Goal: Task Accomplishment & Management: Use online tool/utility

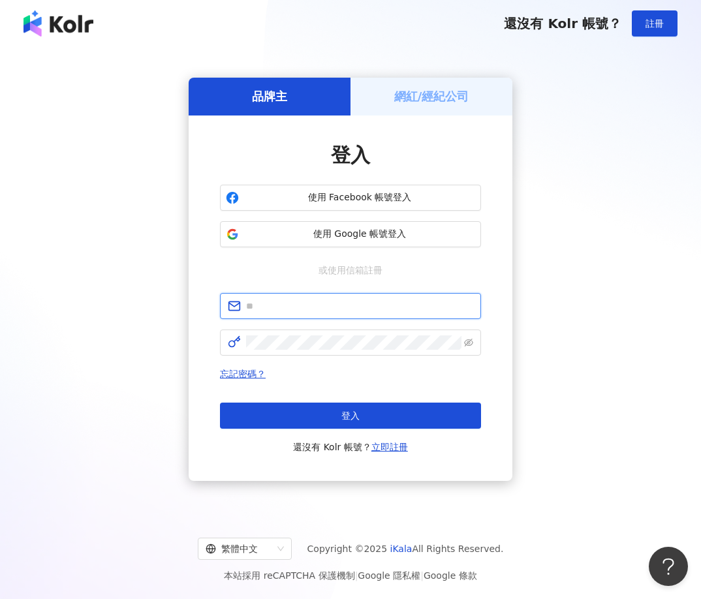
type input "**********"
click at [455, 90] on h5 "網紅/經紀公司" at bounding box center [431, 96] width 75 height 16
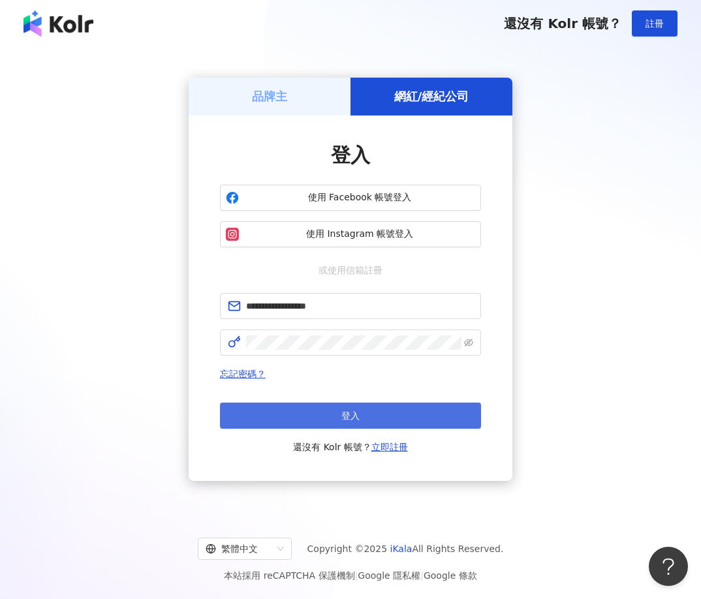
click at [442, 416] on button "登入" at bounding box center [350, 416] width 261 height 26
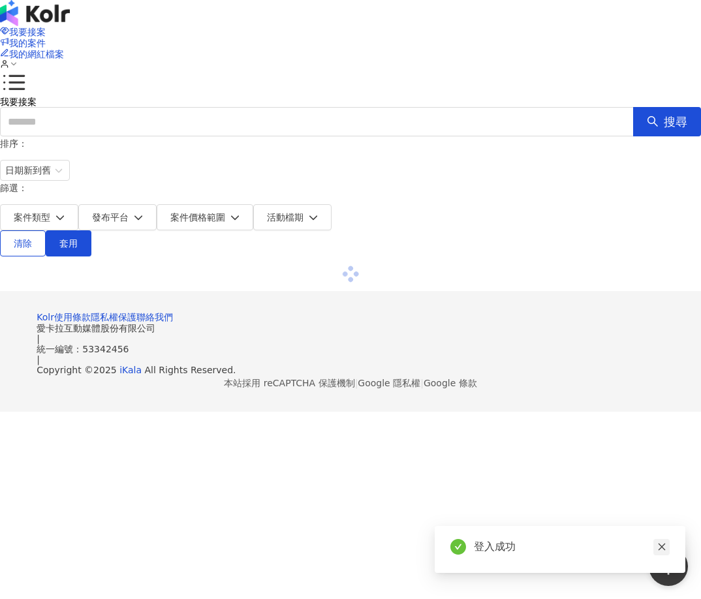
click at [663, 544] on icon "close" at bounding box center [661, 547] width 9 height 9
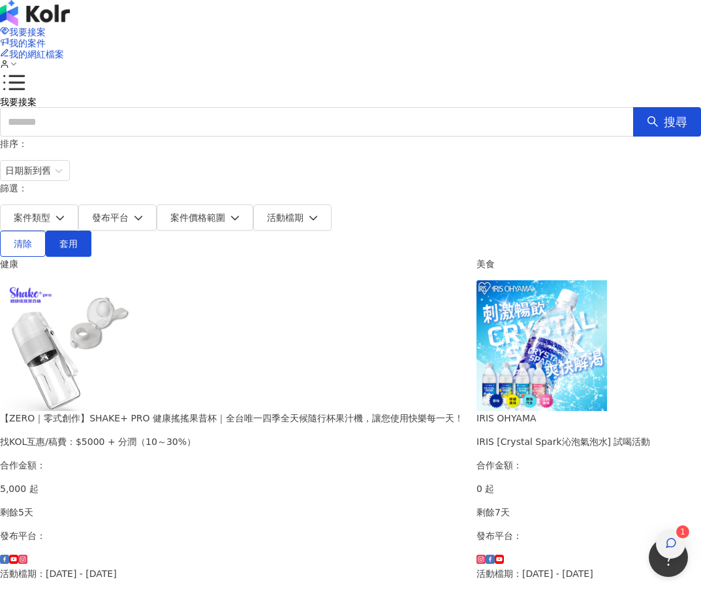
click at [671, 537] on icon "button" at bounding box center [671, 543] width 12 height 12
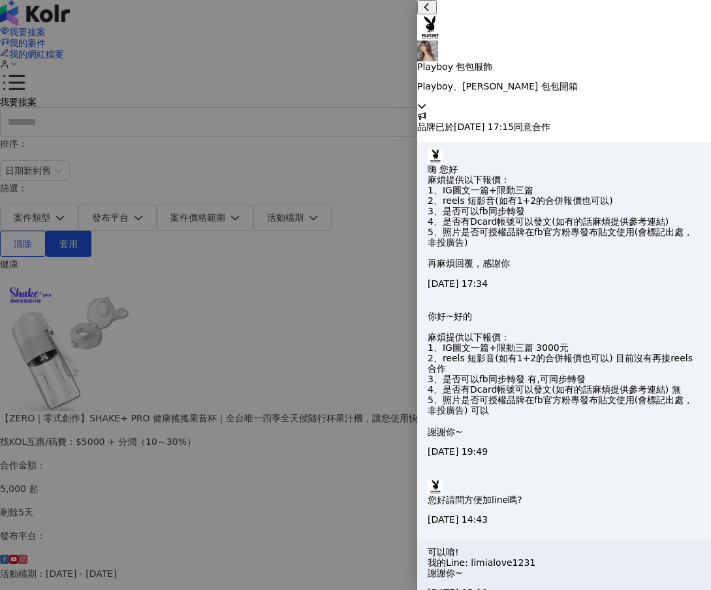
scroll to position [246, 0]
click at [426, 104] on icon at bounding box center [422, 106] width 8 height 5
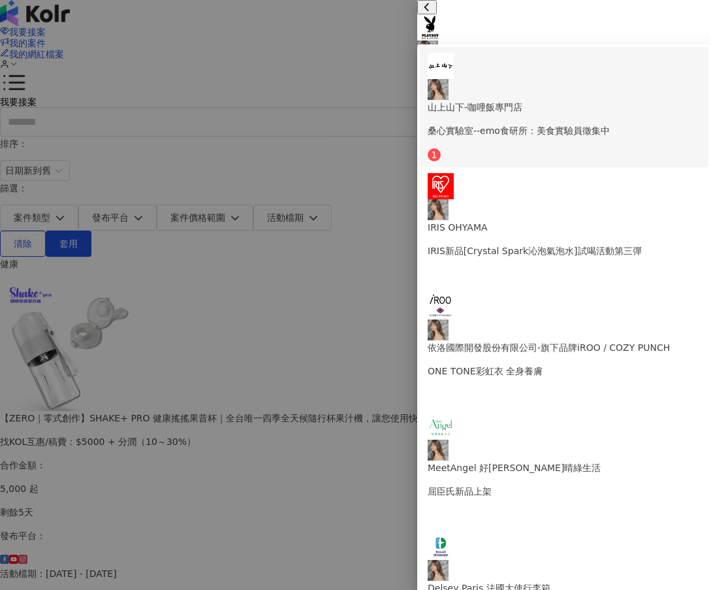
click at [646, 100] on p "山上山下-咖哩飯專門店" at bounding box center [564, 107] width 273 height 14
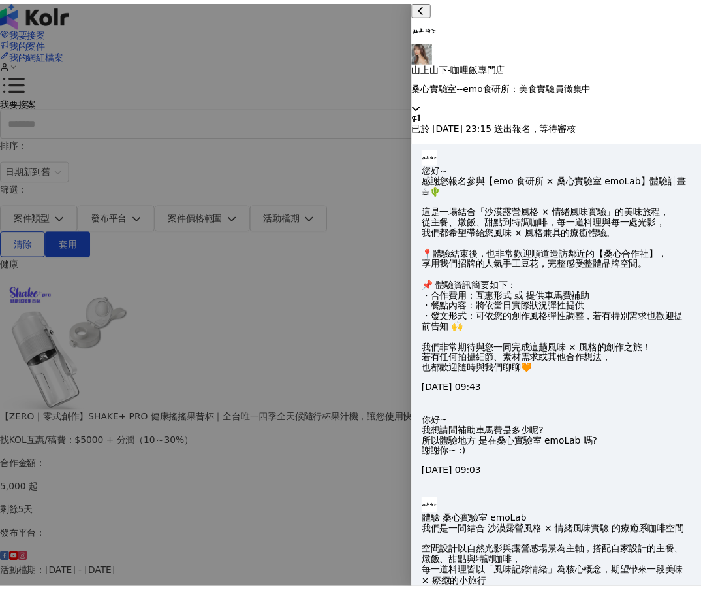
scroll to position [906, 0]
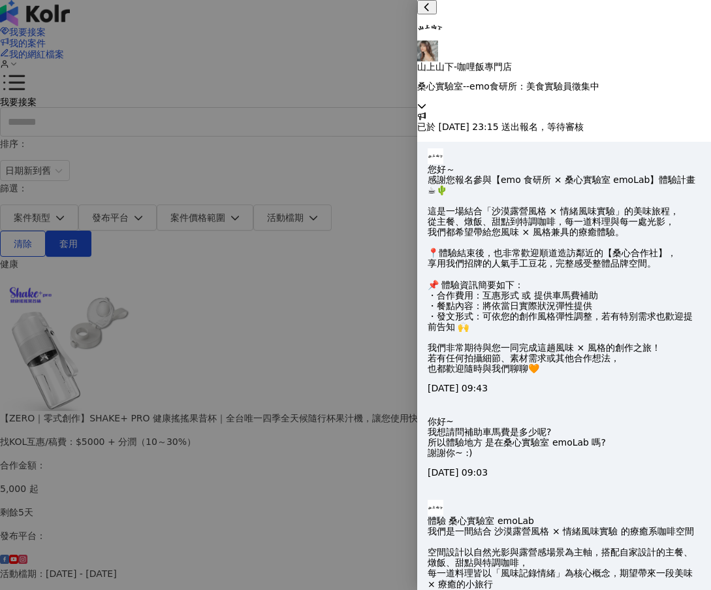
click at [345, 425] on div at bounding box center [355, 295] width 711 height 590
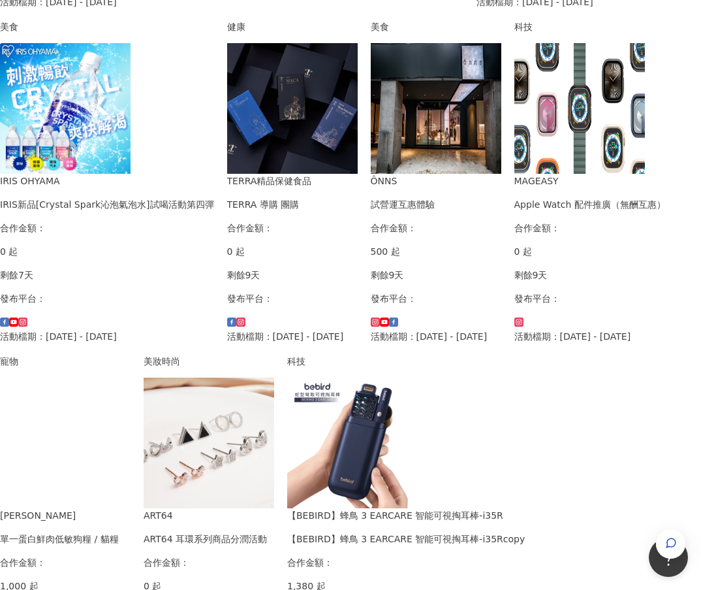
scroll to position [653, 0]
